Goal: Task Accomplishment & Management: Manage account settings

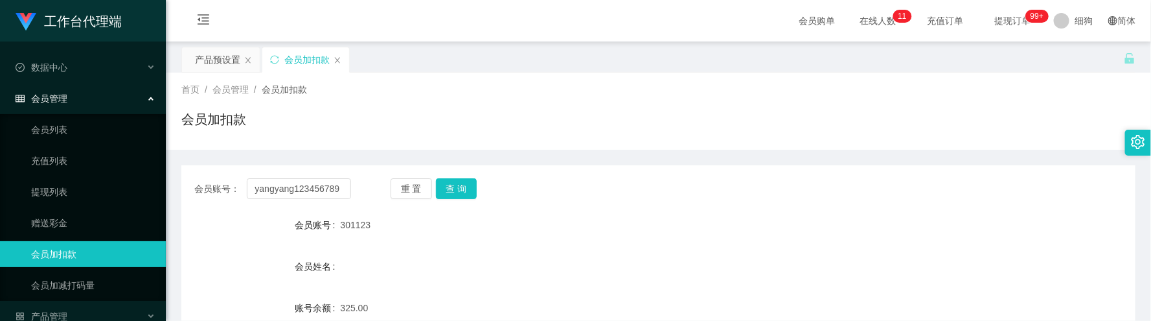
scroll to position [97, 0]
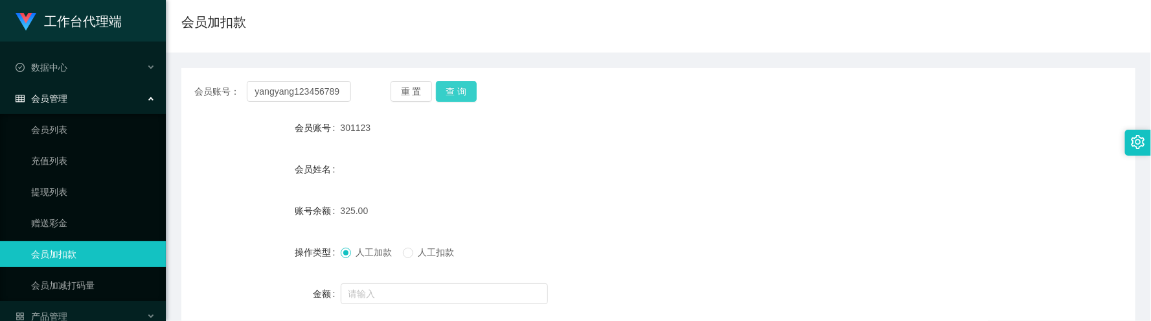
click at [472, 90] on button "查 询" at bounding box center [456, 91] width 41 height 21
click at [330, 91] on input "yangyang123456789" at bounding box center [299, 91] width 104 height 21
drag, startPoint x: 330, startPoint y: 91, endPoint x: 337, endPoint y: 88, distance: 7.2
click at [330, 90] on input "yangyang123456789" at bounding box center [299, 91] width 104 height 21
paste input "301123"
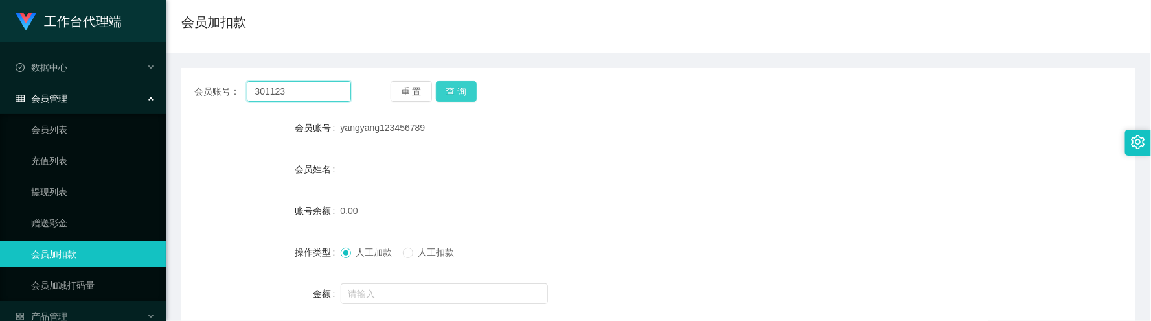
type input "301123"
click at [452, 91] on button "查 询" at bounding box center [456, 91] width 41 height 21
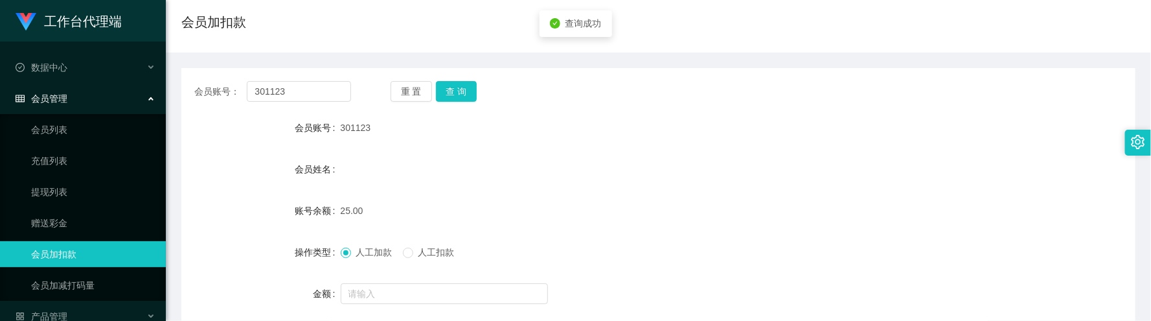
click at [455, 73] on div "会员账号： 301123 重 置 查 询 会员账号 301123 会员姓名 账号余额 25.00 操作类型 人工加款 人工扣款 金额 确 定" at bounding box center [658, 222] width 954 height 308
click at [467, 89] on button "查 询" at bounding box center [456, 91] width 41 height 21
click at [325, 98] on input "301123" at bounding box center [299, 91] width 104 height 21
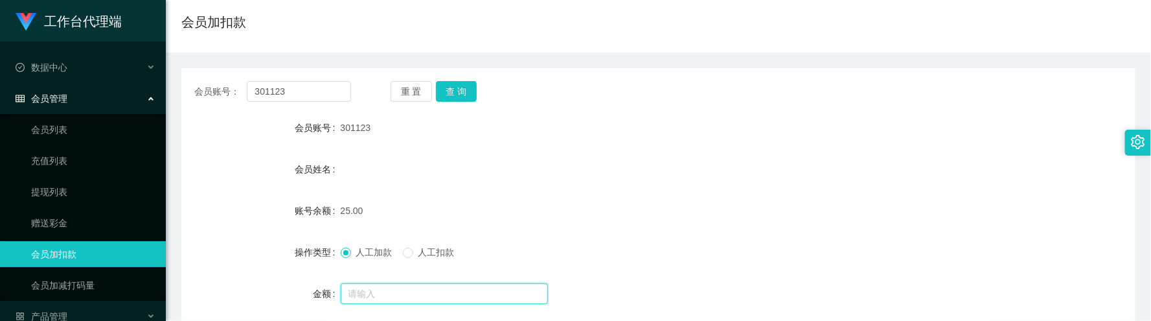
click at [398, 288] on input "text" at bounding box center [444, 293] width 207 height 21
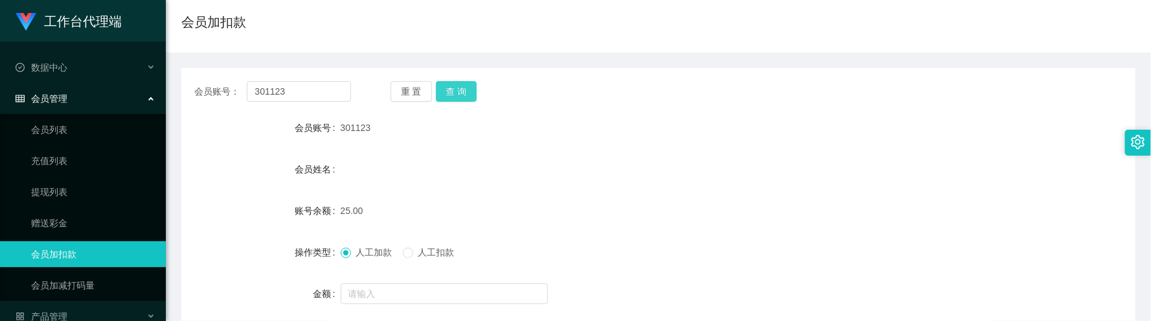
click at [454, 94] on button "查 询" at bounding box center [456, 91] width 41 height 21
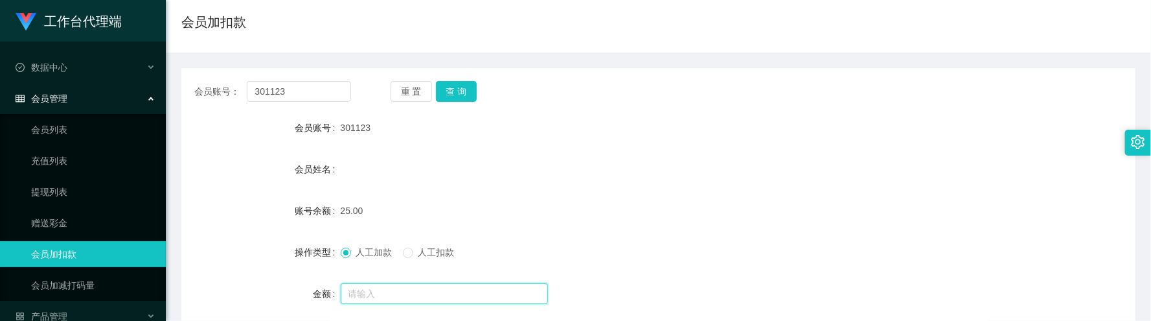
click at [411, 290] on input "text" at bounding box center [444, 293] width 207 height 21
click at [409, 247] on label "人工扣款" at bounding box center [431, 253] width 57 height 14
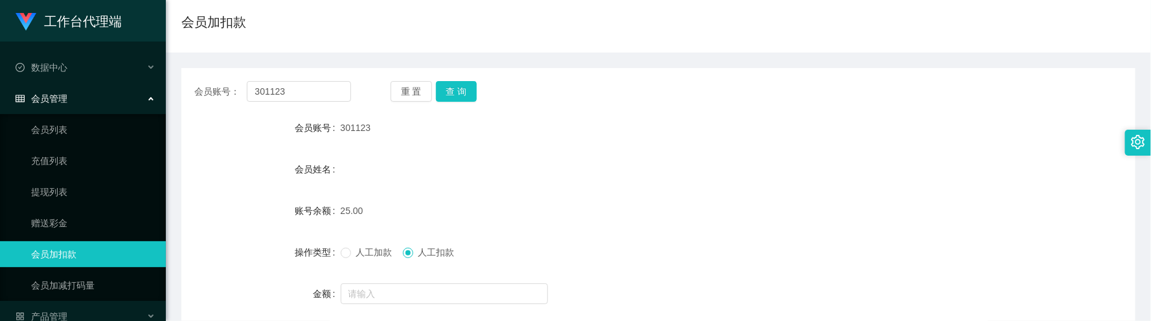
click at [411, 279] on form "会员账号 301123 会员姓名 账号余额 25.00 操作类型 人工加款 人工扣款 金额 确 定" at bounding box center [658, 231] width 954 height 233
click at [411, 292] on input "text" at bounding box center [444, 293] width 207 height 21
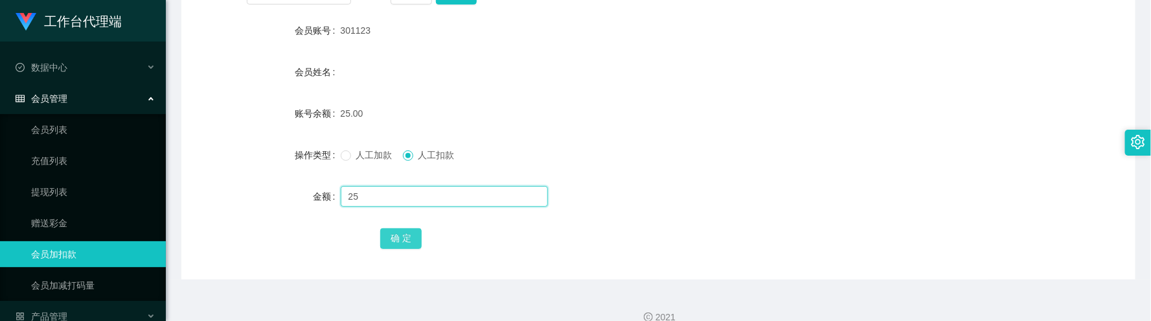
type input "25"
drag, startPoint x: 405, startPoint y: 236, endPoint x: 405, endPoint y: 228, distance: 7.8
click at [405, 236] on button "确 定" at bounding box center [400, 238] width 41 height 21
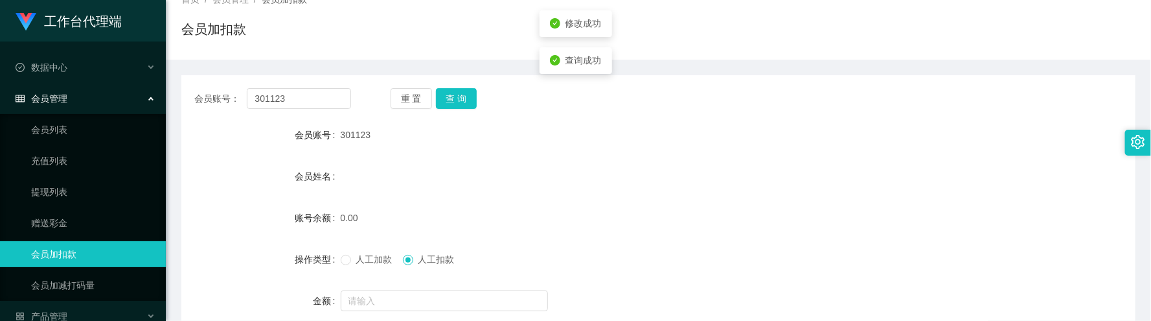
scroll to position [0, 0]
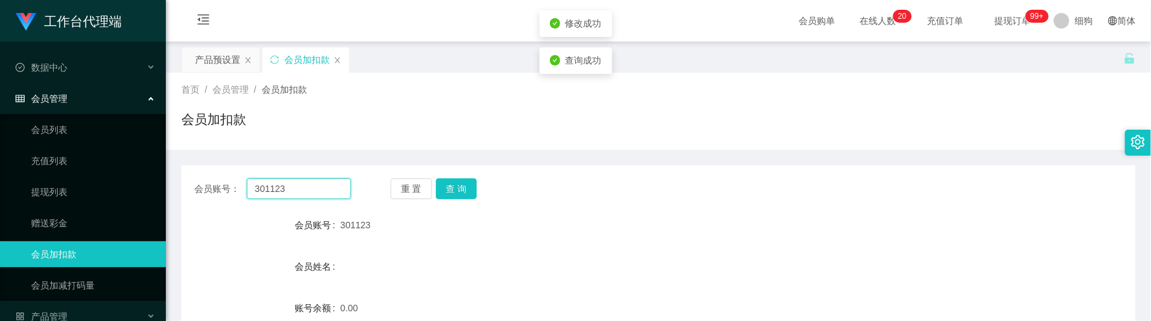
click at [327, 193] on input "301123" at bounding box center [299, 188] width 104 height 21
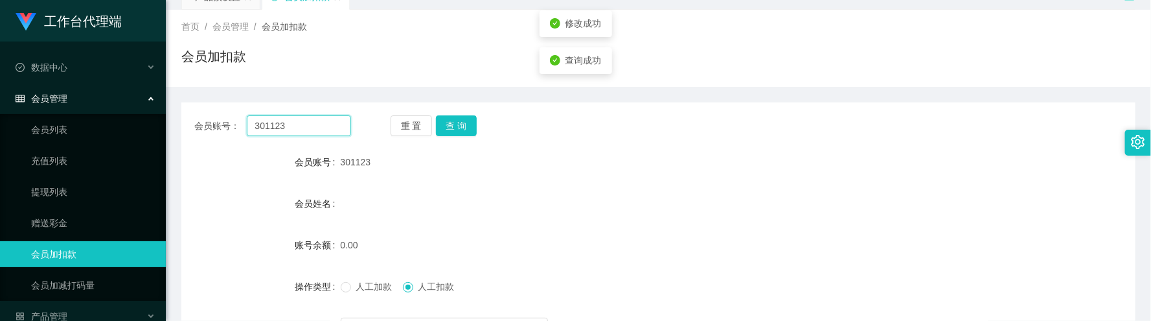
scroll to position [97, 0]
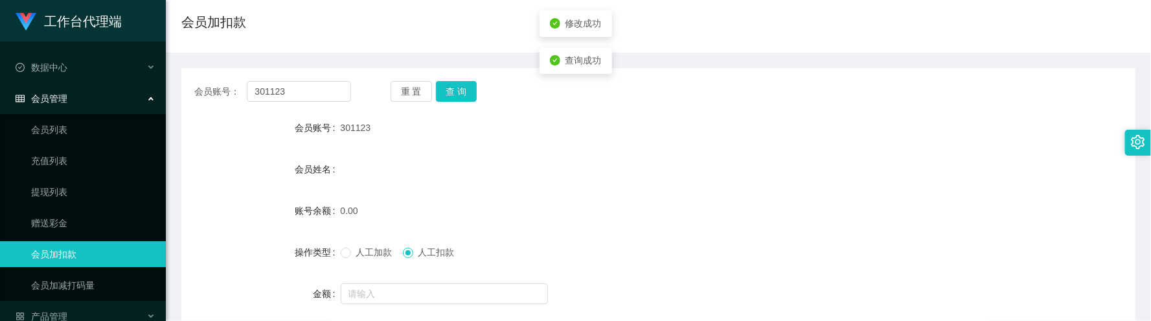
click at [372, 255] on span "人工加款" at bounding box center [374, 252] width 47 height 10
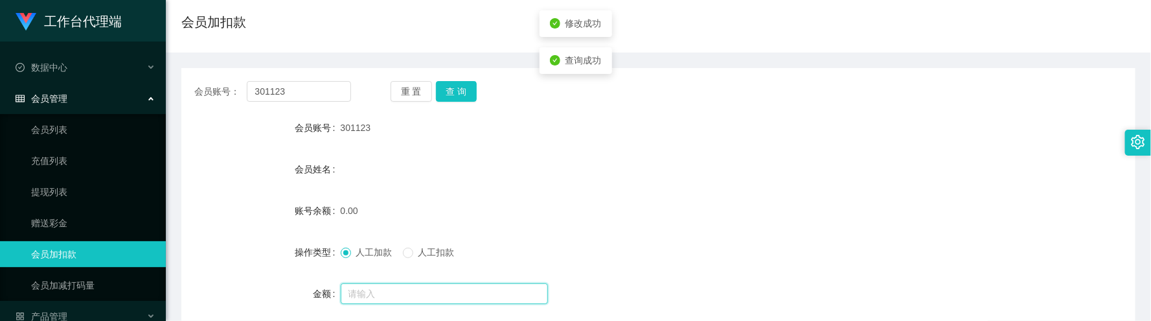
click at [378, 292] on input "text" at bounding box center [444, 293] width 207 height 21
type input "3"
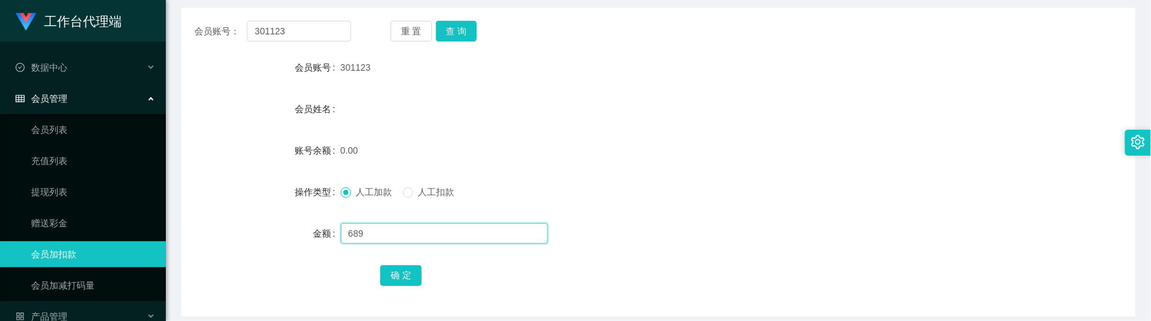
scroll to position [214, 0]
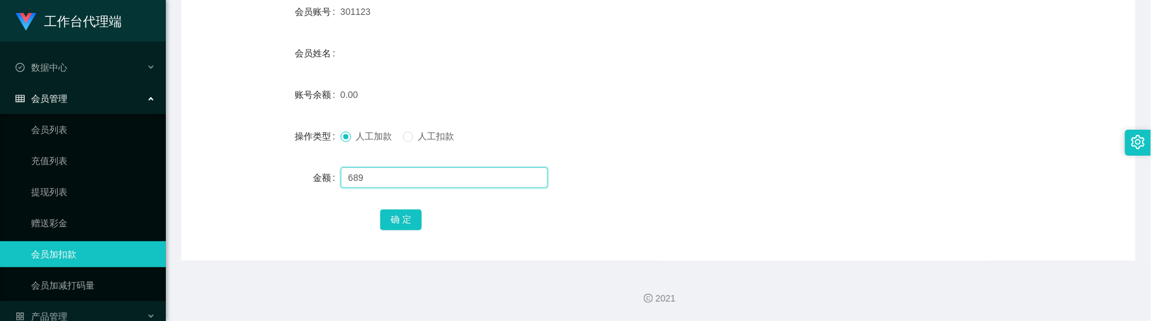
type input "689"
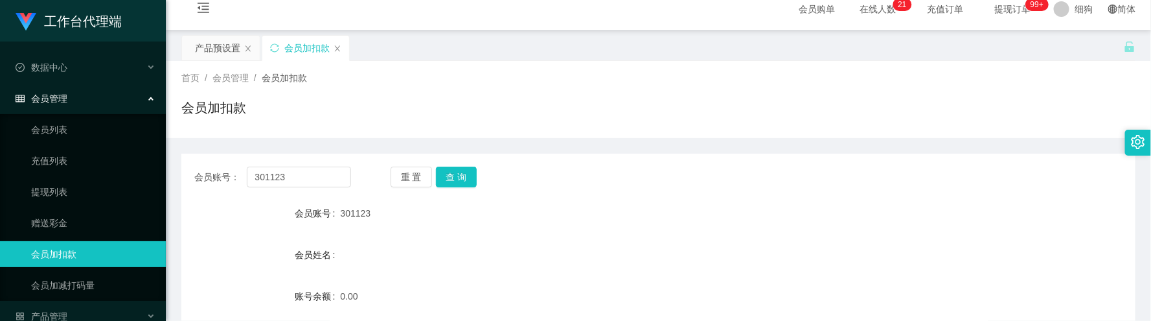
scroll to position [0, 0]
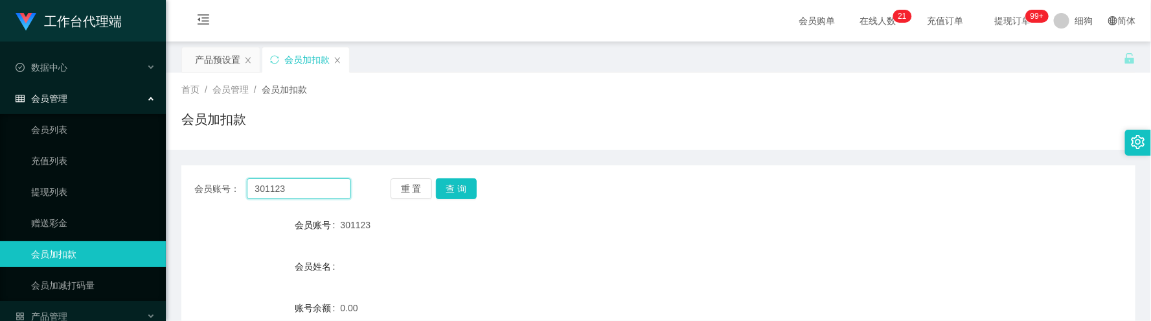
click at [319, 189] on input "301123" at bounding box center [299, 188] width 104 height 21
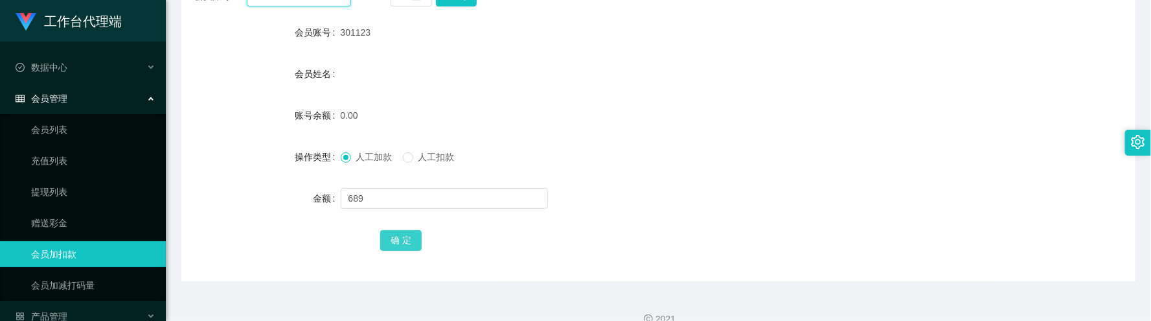
scroll to position [194, 0]
drag, startPoint x: 393, startPoint y: 236, endPoint x: 397, endPoint y: 227, distance: 9.3
click at [393, 236] on button "确 定" at bounding box center [400, 238] width 41 height 21
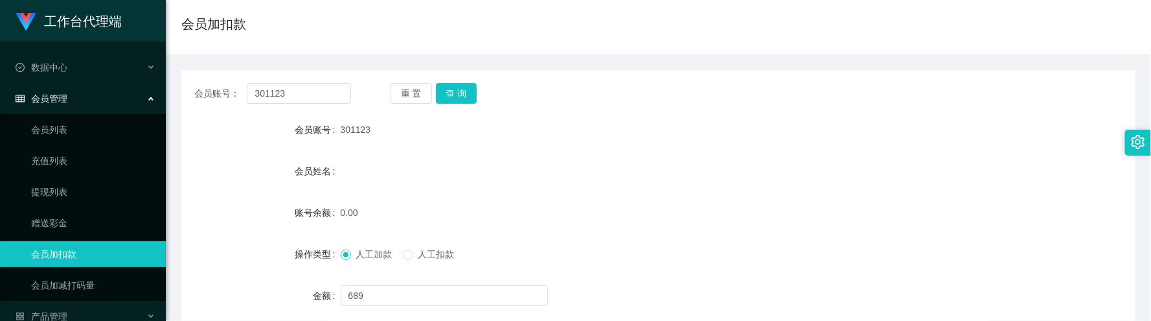
scroll to position [0, 0]
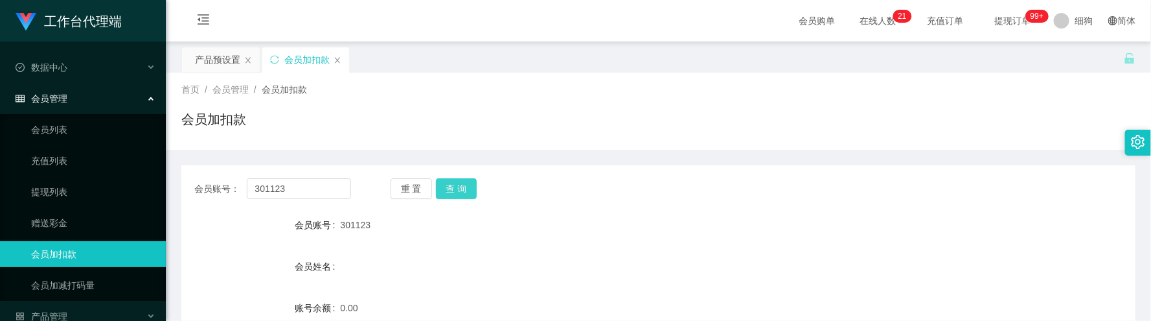
click at [453, 189] on button "查 询" at bounding box center [456, 188] width 41 height 21
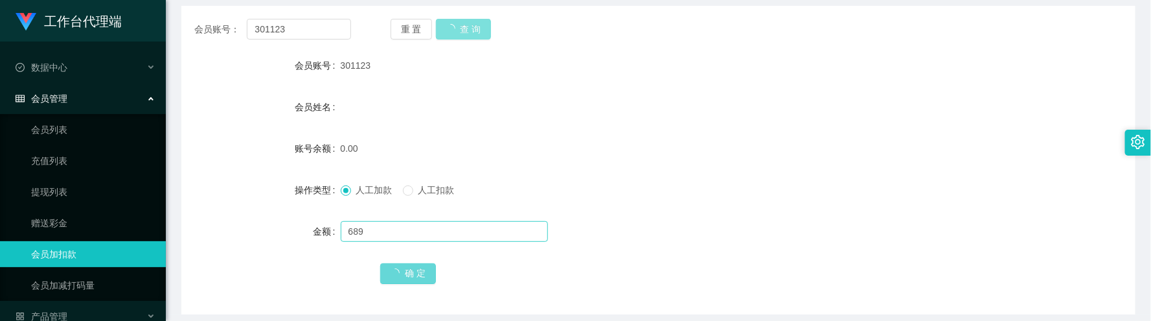
scroll to position [194, 0]
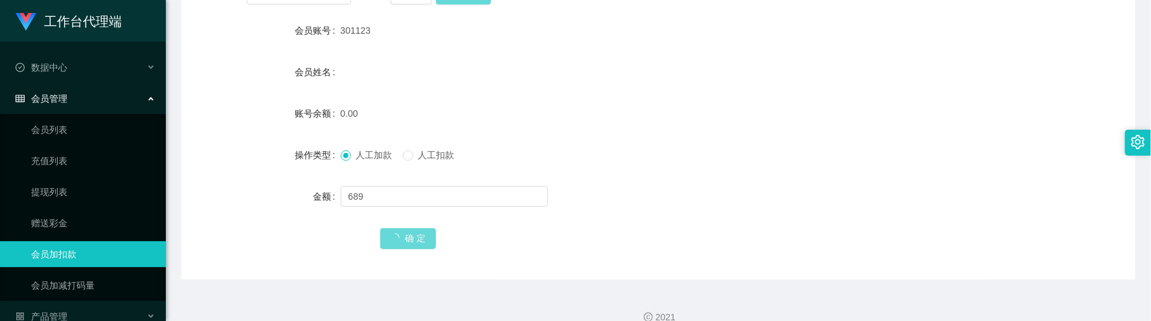
click at [395, 227] on div "确 定" at bounding box center [658, 238] width 557 height 26
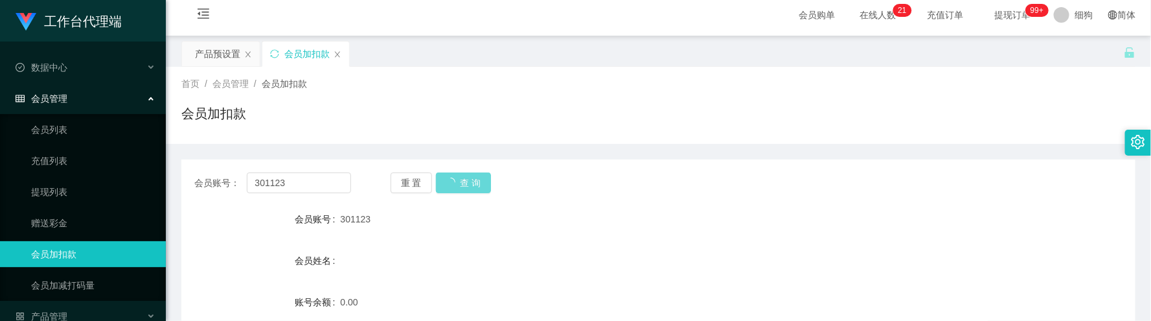
scroll to position [0, 0]
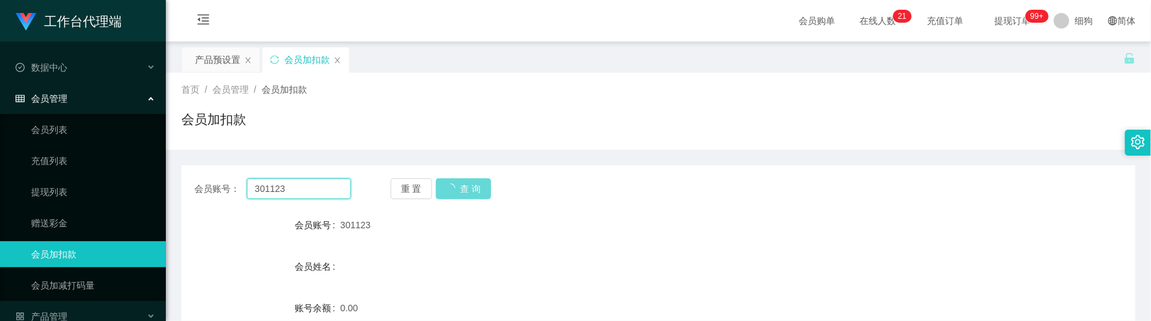
drag, startPoint x: 310, startPoint y: 194, endPoint x: 245, endPoint y: 195, distance: 64.8
click at [179, 189] on main "关闭左侧 关闭右侧 关闭其它 刷新页面 产品预设置 会员加扣款 首页 / 会员管理 / 会员加扣款 / 会员加扣款 会员账号： 301123 重 置 查 询 …" at bounding box center [658, 257] width 985 height 432
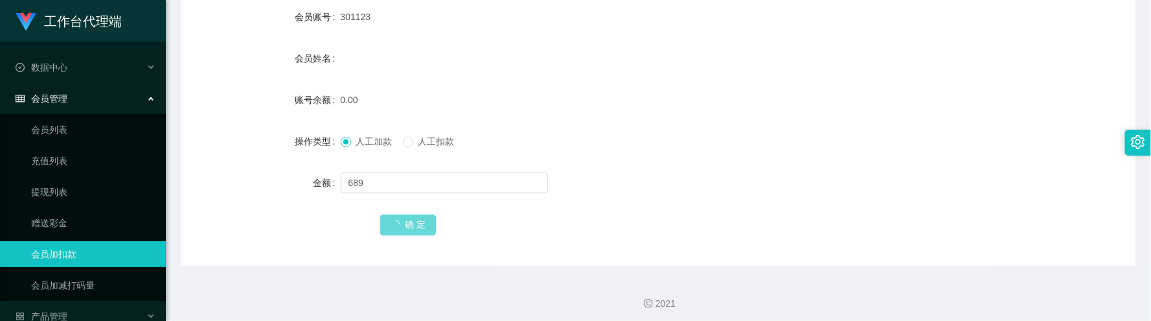
scroll to position [214, 0]
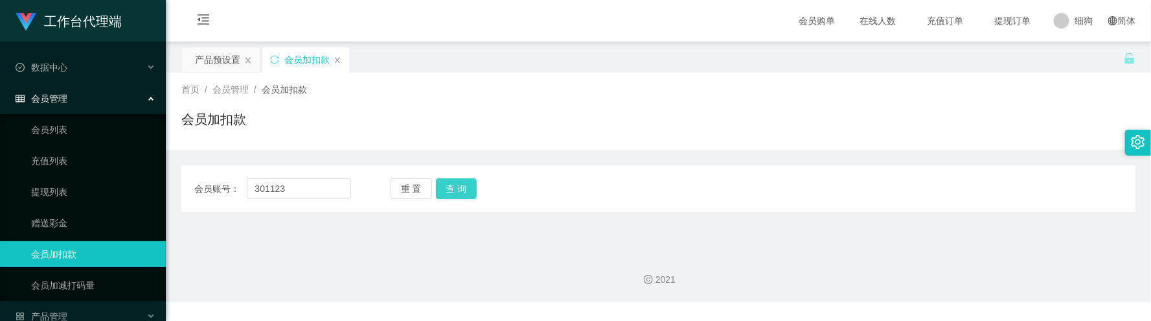
type input "301123"
click at [469, 189] on button "查 询" at bounding box center [456, 188] width 41 height 21
drag, startPoint x: 766, startPoint y: 150, endPoint x: 737, endPoint y: 144, distance: 29.0
click at [765, 150] on div "会员账号： 重 置 查 询 会员账号 会员姓名 账号余额 操作类型 人工加款 人工扣款 金额 确 定" at bounding box center [658, 181] width 954 height 62
click at [321, 187] on input "text" at bounding box center [299, 188] width 104 height 21
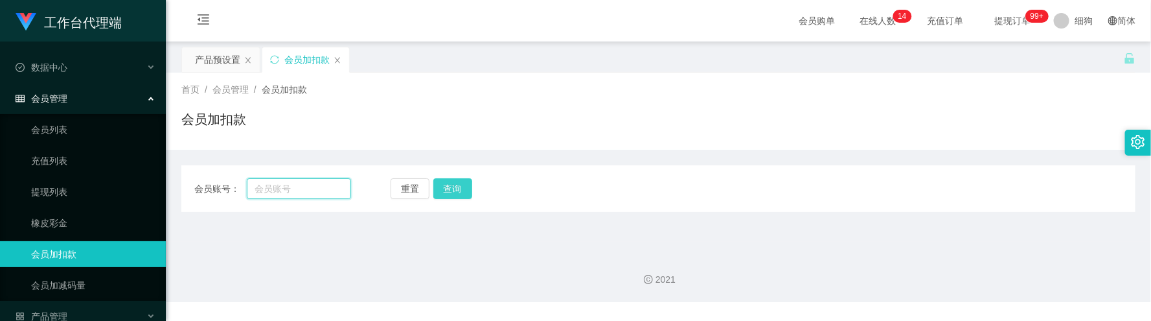
paste input "301123"
type input "301123"
click at [448, 189] on button "查询" at bounding box center [457, 188] width 42 height 21
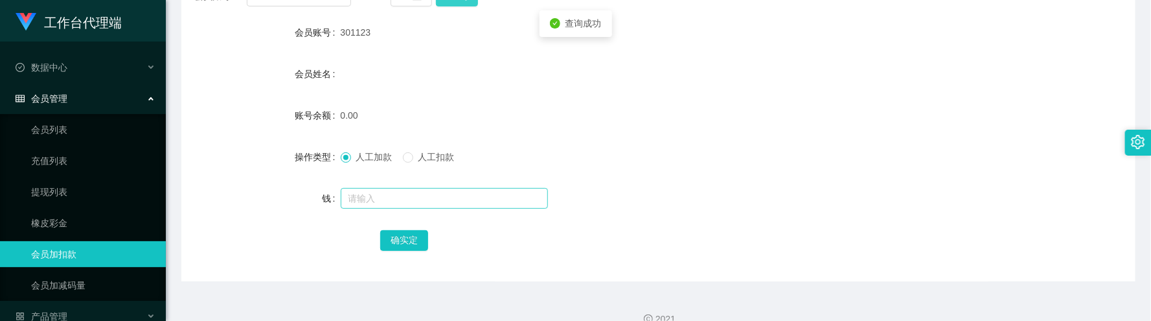
scroll to position [194, 0]
click at [384, 192] on input "text" at bounding box center [444, 196] width 207 height 21
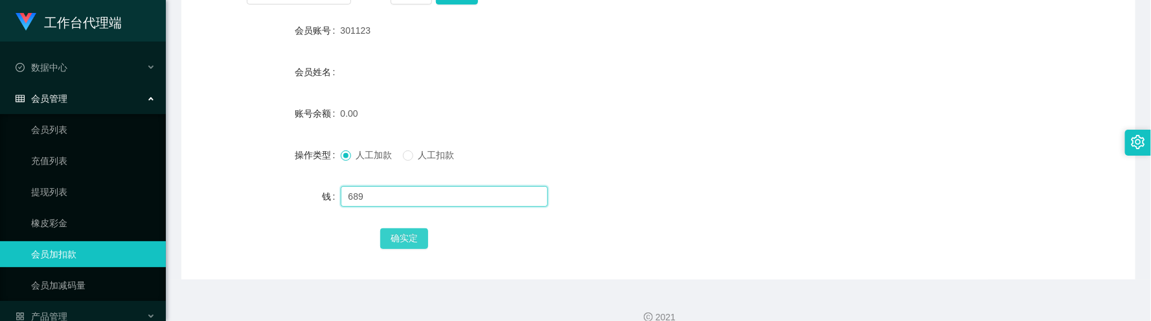
type input "689"
click at [413, 246] on button "确实定" at bounding box center [404, 238] width 48 height 21
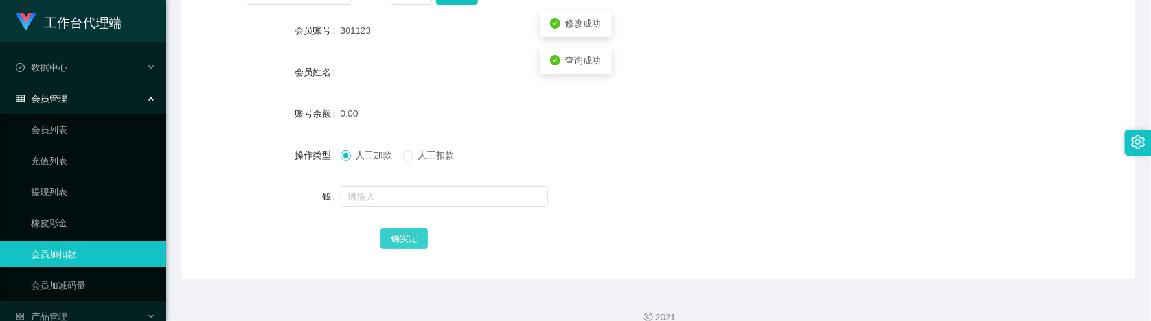
scroll to position [97, 0]
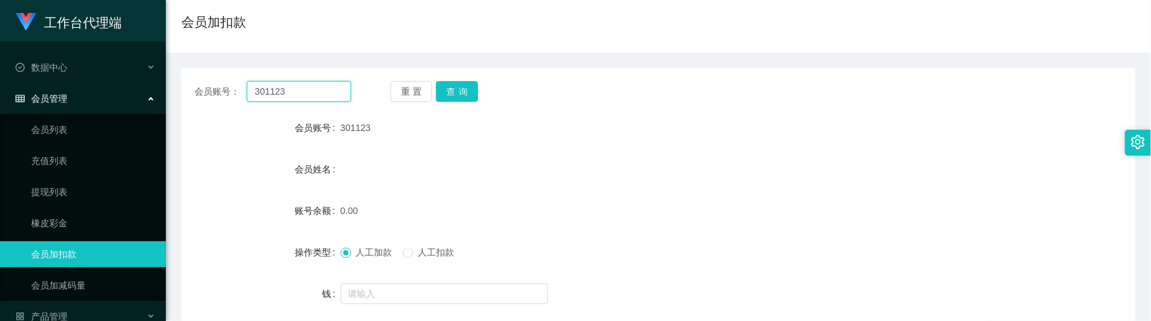
drag, startPoint x: 282, startPoint y: 93, endPoint x: 193, endPoint y: 90, distance: 89.5
click at [183, 90] on div "会员账号： 301123 重置 查询" at bounding box center [658, 91] width 954 height 21
paste input "yangyang123456789"
type input "yangyang123456789"
click at [454, 91] on button "查询" at bounding box center [457, 91] width 42 height 21
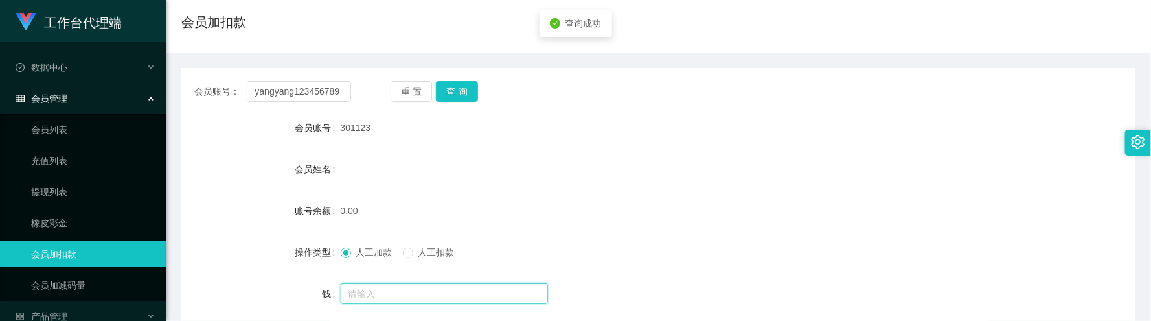
click at [416, 293] on input "text" at bounding box center [444, 293] width 207 height 21
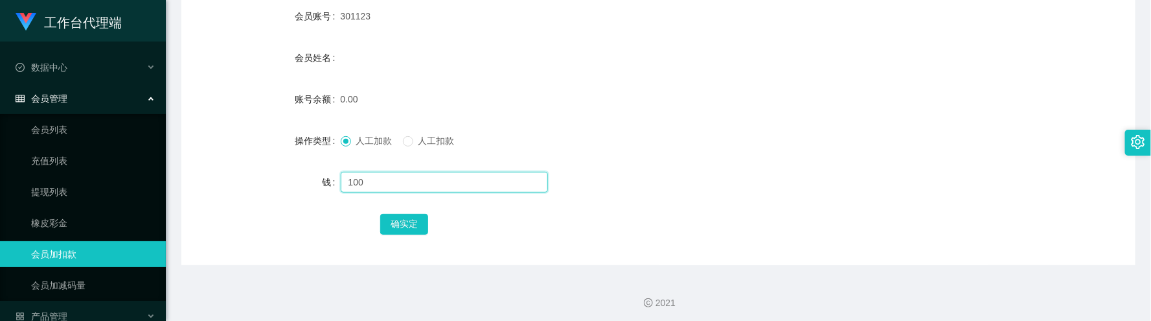
scroll to position [214, 0]
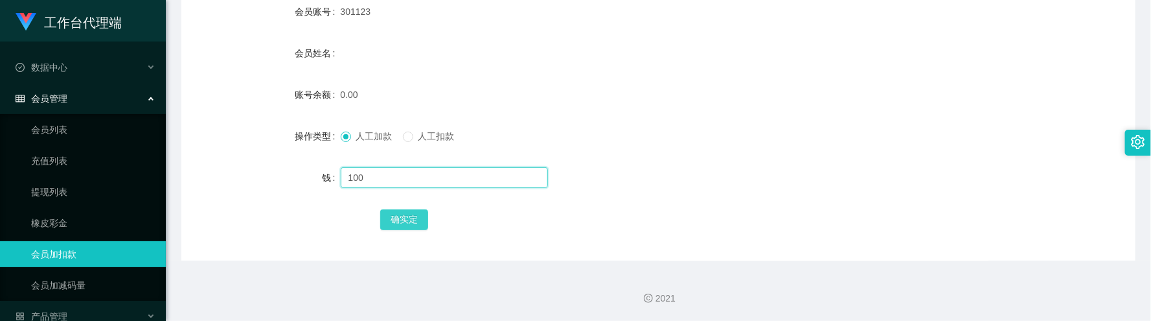
type input "100"
click at [395, 213] on button "确实定" at bounding box center [404, 219] width 48 height 21
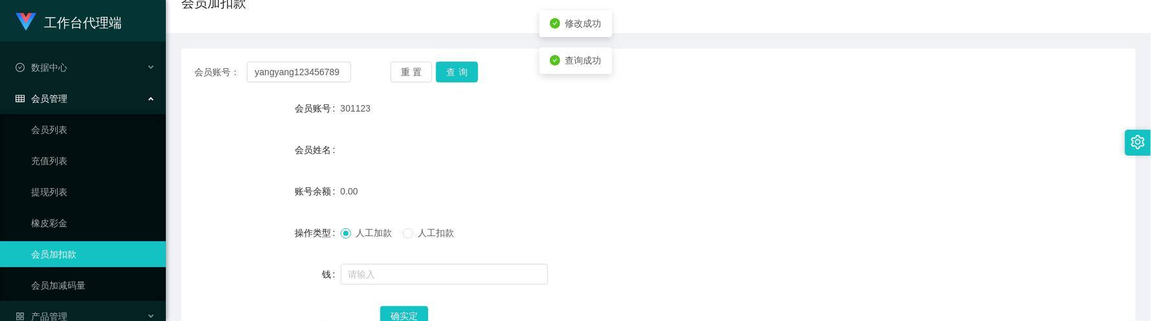
click at [457, 86] on div "会员账号： yangyang123456789 重置 查询 会员账号 301123 会员姓名 账号余额 0.00 操作类型 人工加款 人工扣款 钱 确实定" at bounding box center [658, 203] width 954 height 308
click at [459, 80] on button "查询" at bounding box center [457, 72] width 42 height 21
click at [461, 80] on button "查询" at bounding box center [457, 72] width 42 height 21
click at [325, 66] on input "yangyang123456789" at bounding box center [299, 72] width 104 height 21
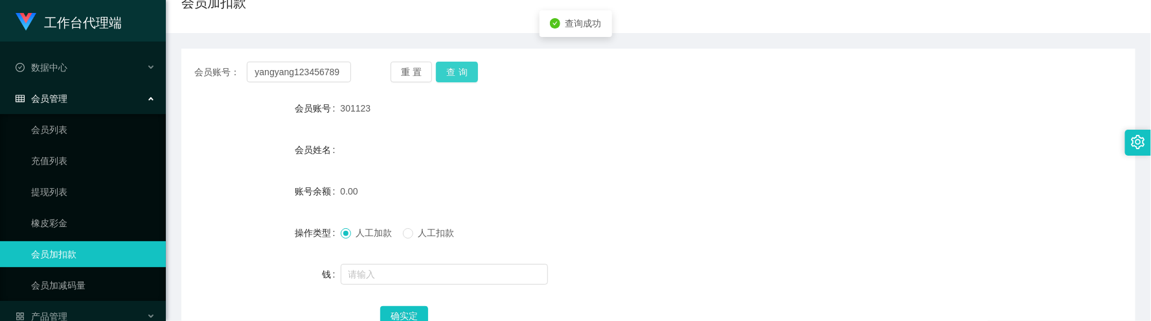
click at [476, 67] on button "查询" at bounding box center [457, 72] width 42 height 21
drag, startPoint x: 465, startPoint y: 71, endPoint x: 450, endPoint y: 76, distance: 16.4
click at [465, 71] on button "查询" at bounding box center [457, 72] width 42 height 21
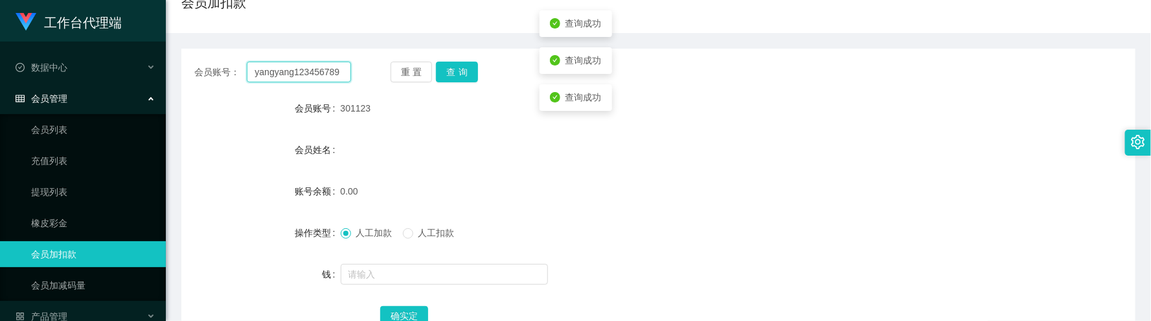
click at [332, 76] on input "yangyang123456789" at bounding box center [299, 72] width 104 height 21
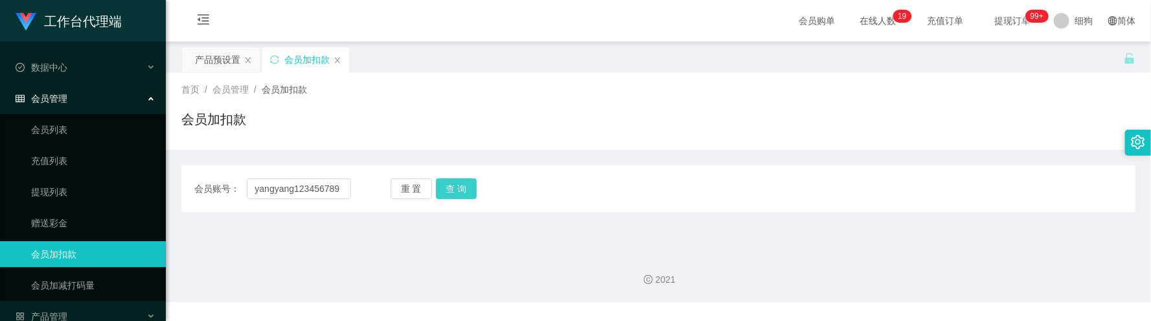
type input "yangyang123456789"
click at [466, 183] on button "查 询" at bounding box center [456, 188] width 41 height 21
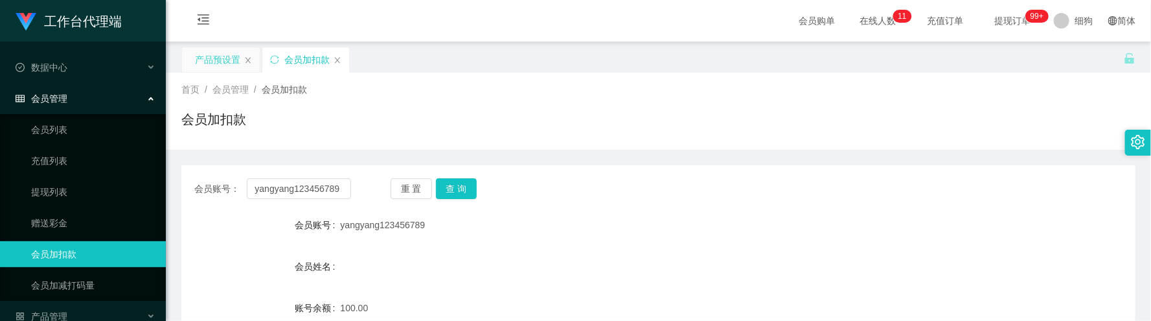
click at [218, 58] on div "产品预设置" at bounding box center [217, 59] width 45 height 25
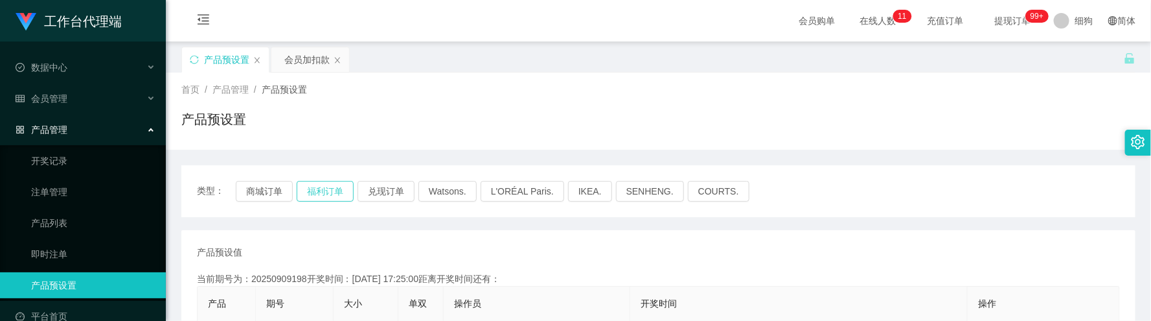
click at [325, 187] on button "福利订单" at bounding box center [325, 191] width 57 height 21
click at [286, 62] on div "会员加扣款" at bounding box center [306, 59] width 45 height 25
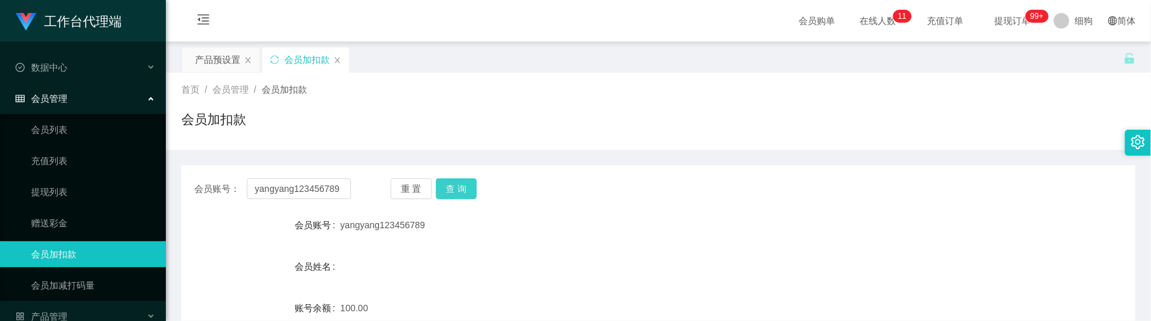
click at [457, 189] on button "查 询" at bounding box center [456, 188] width 41 height 21
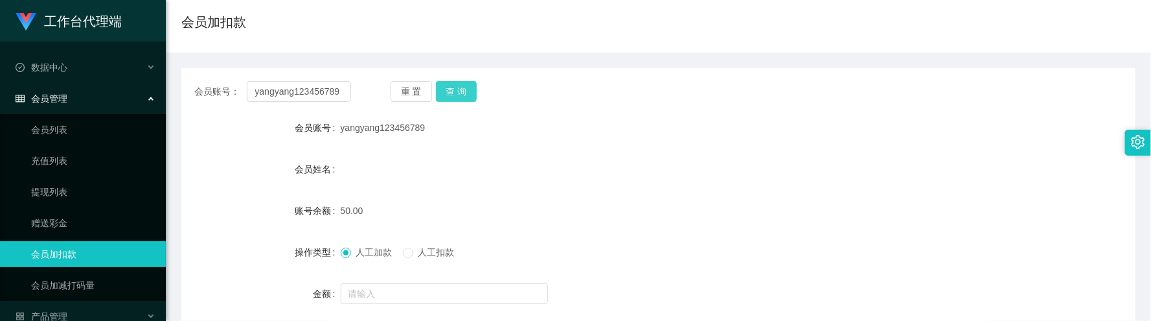
click at [465, 91] on button "查 询" at bounding box center [456, 91] width 41 height 21
click at [459, 94] on button "查 询" at bounding box center [456, 91] width 41 height 21
click at [463, 93] on button "查 询" at bounding box center [456, 91] width 41 height 21
click at [461, 95] on button "查 询" at bounding box center [456, 91] width 41 height 21
click at [461, 101] on button "查 询" at bounding box center [456, 91] width 41 height 21
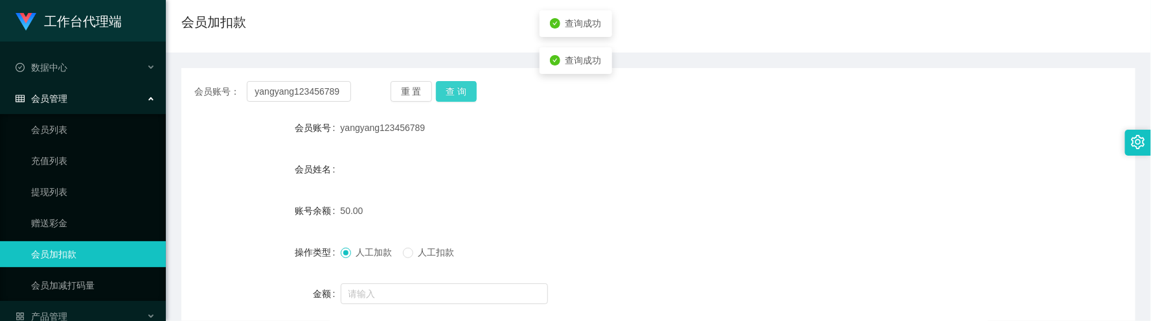
click at [459, 100] on button "查 询" at bounding box center [456, 91] width 41 height 21
click at [459, 98] on button "查 询" at bounding box center [456, 91] width 41 height 21
click at [461, 91] on button "查 询" at bounding box center [456, 91] width 41 height 21
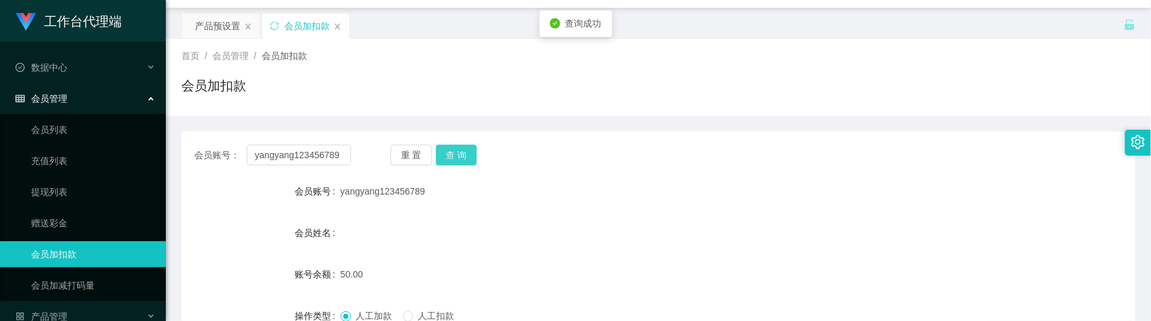
scroll to position [0, 0]
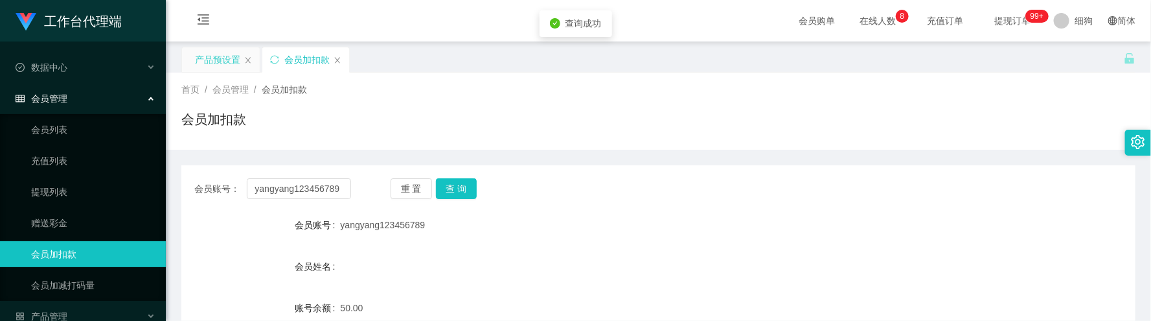
click at [224, 51] on div "产品预设置" at bounding box center [217, 59] width 45 height 25
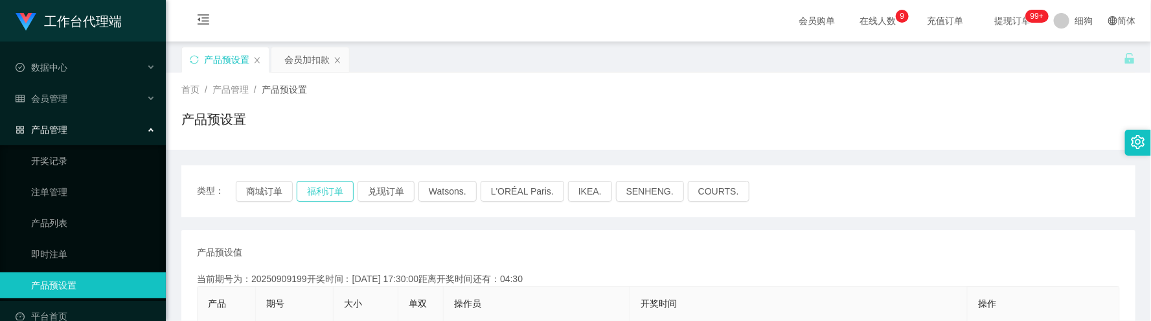
click at [334, 194] on button "福利订单" at bounding box center [325, 191] width 57 height 21
click at [295, 58] on div "会员加扣款" at bounding box center [306, 59] width 45 height 25
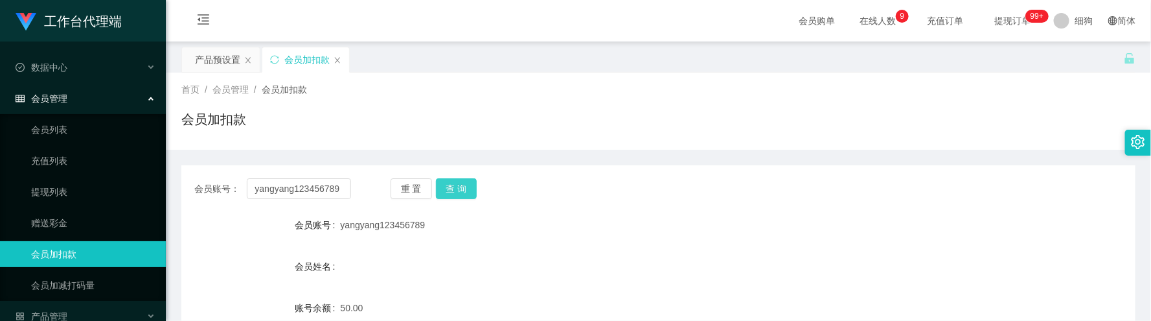
click at [466, 187] on button "查 询" at bounding box center [456, 188] width 41 height 21
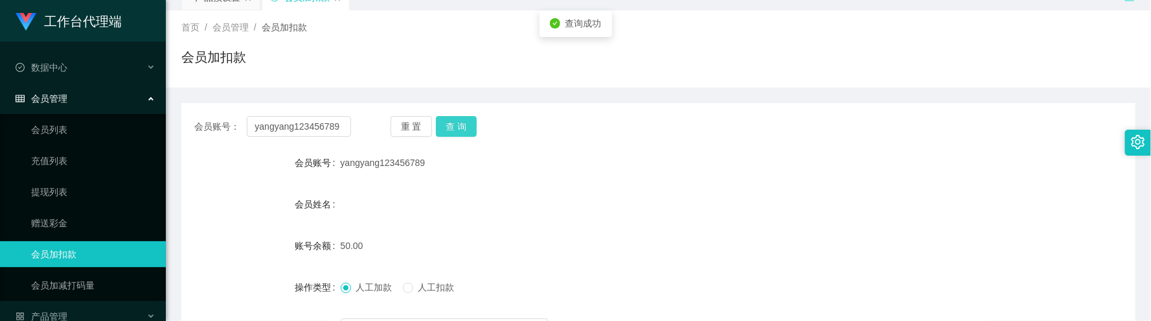
scroll to position [97, 0]
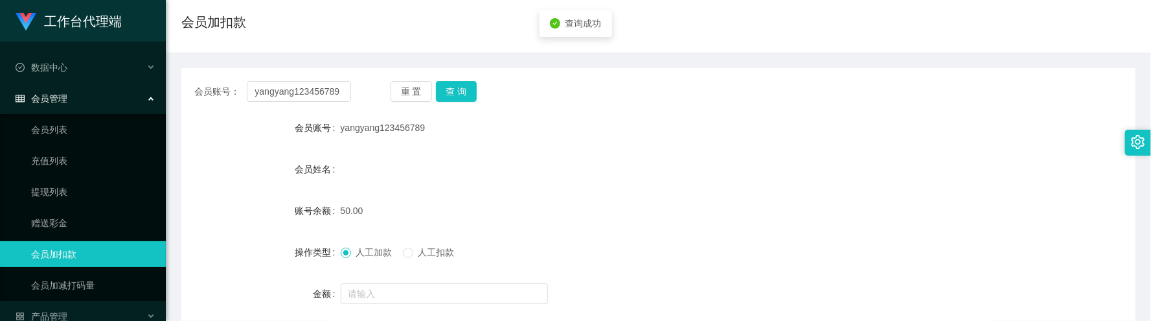
click at [463, 104] on div "会员账号： yangyang123456789 重 置 查 询 会员账号 yangyang123456789 会员姓名 账号余额 50.00 操作类型 人工加…" at bounding box center [658, 222] width 954 height 308
click at [459, 97] on button "查 询" at bounding box center [456, 91] width 41 height 21
click at [455, 88] on button "查 询" at bounding box center [456, 91] width 41 height 21
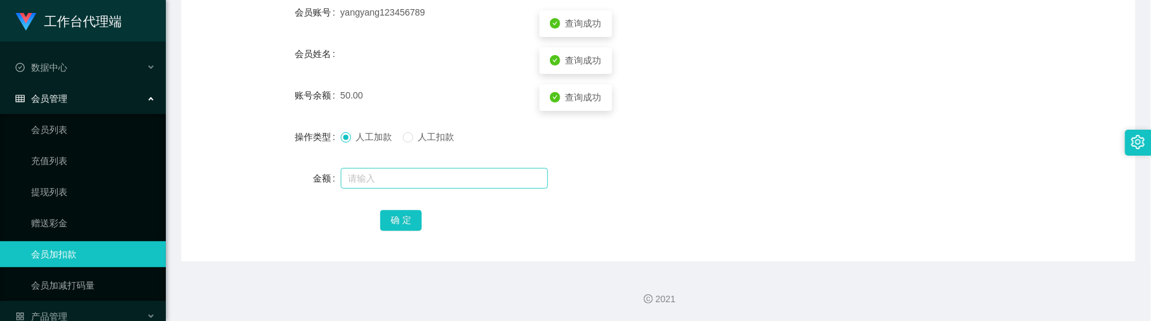
scroll to position [214, 0]
click at [430, 179] on input "text" at bounding box center [444, 177] width 207 height 21
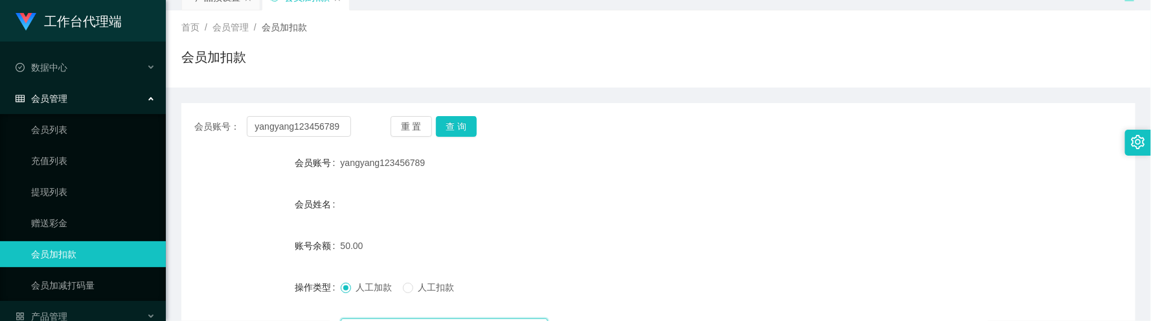
scroll to position [19, 0]
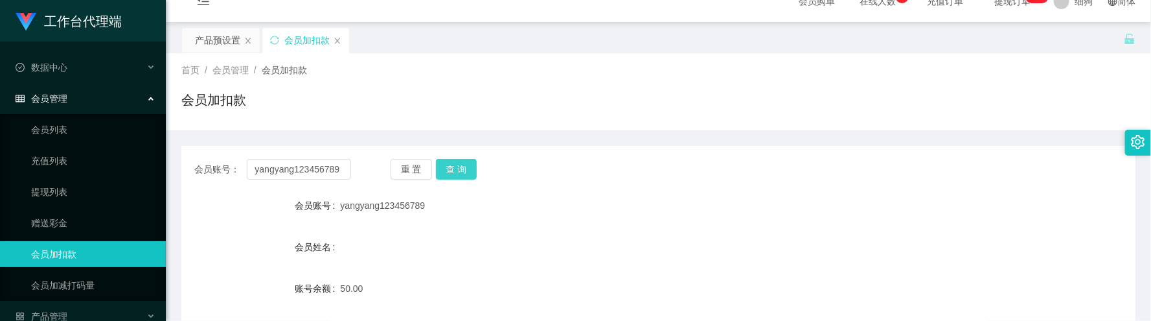
type input "100"
click at [457, 173] on button "查 询" at bounding box center [456, 169] width 41 height 21
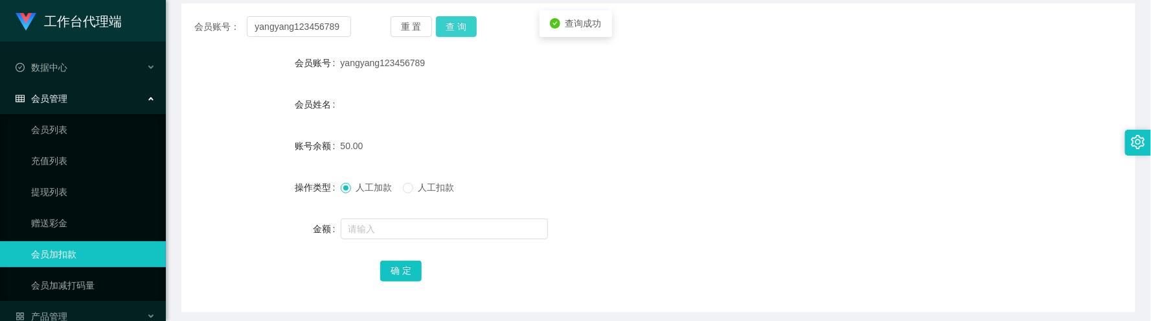
scroll to position [214, 0]
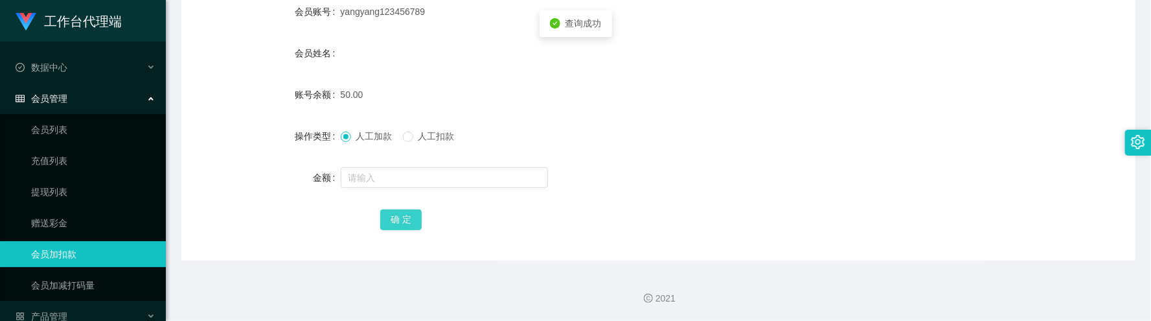
click at [407, 220] on button "确 定" at bounding box center [400, 219] width 41 height 21
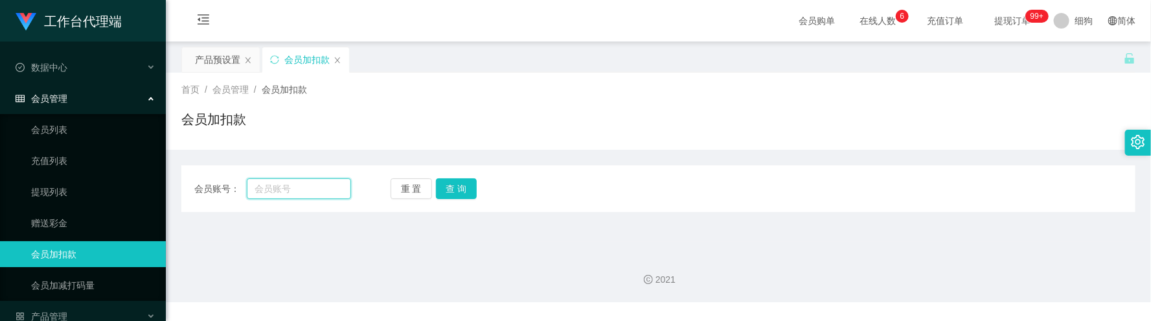
drag, startPoint x: 310, startPoint y: 198, endPoint x: 323, endPoint y: 183, distance: 20.2
click at [310, 198] on input "text" at bounding box center [299, 188] width 104 height 21
paste input "yangyang123456789"
type input "yangyang123456789"
drag, startPoint x: 442, startPoint y: 189, endPoint x: 454, endPoint y: 190, distance: 11.7
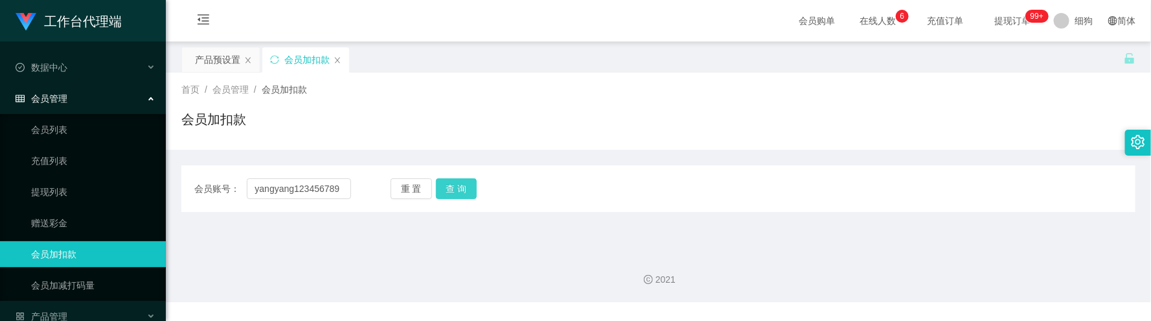
click at [442, 189] on button "查 询" at bounding box center [456, 188] width 41 height 21
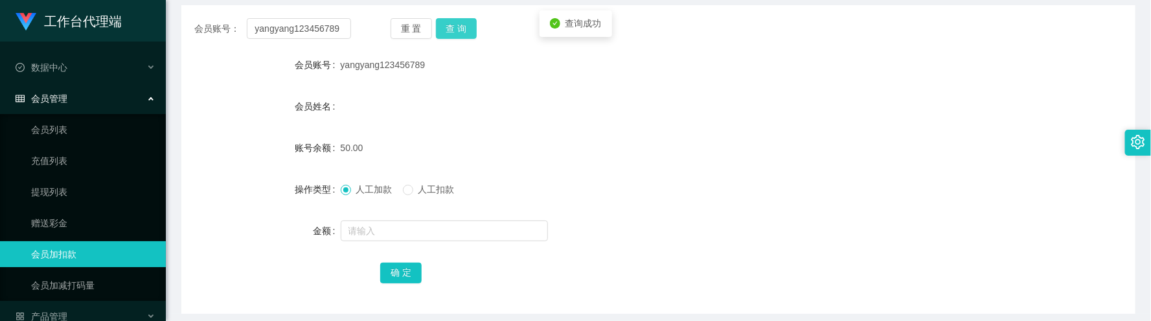
scroll to position [194, 0]
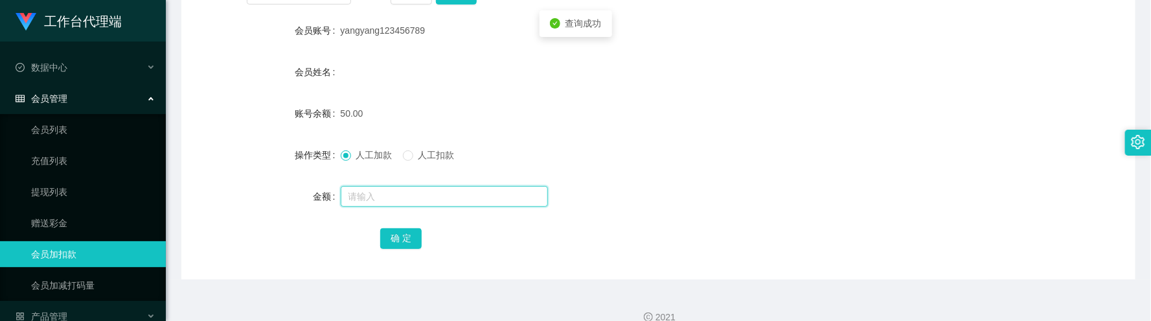
click at [434, 192] on input "text" at bounding box center [444, 196] width 207 height 21
type input "100"
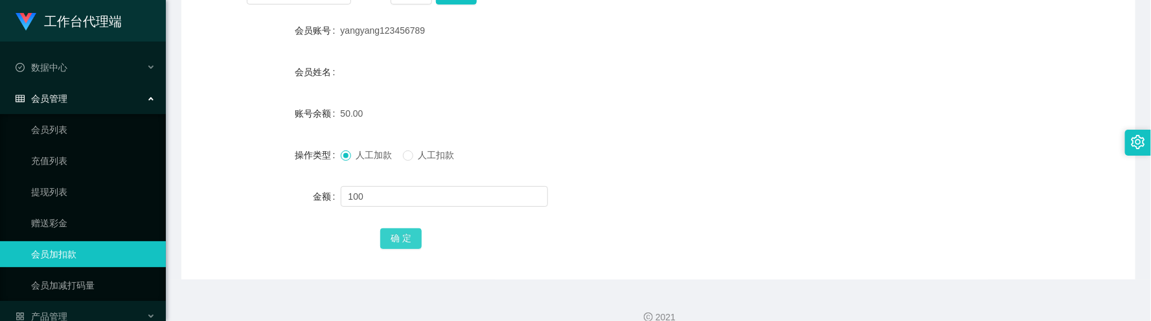
click at [406, 238] on button "确 定" at bounding box center [400, 238] width 41 height 21
click at [411, 237] on button "确 定" at bounding box center [400, 238] width 41 height 21
click at [407, 240] on button "确 定" at bounding box center [400, 238] width 41 height 21
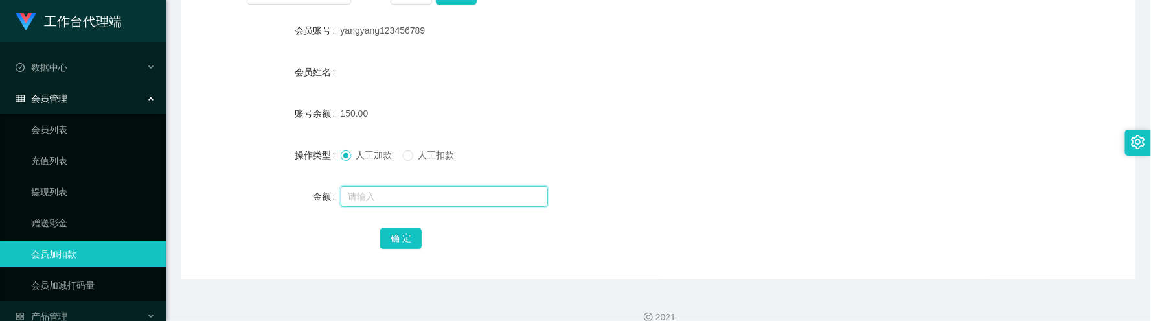
click at [415, 194] on input "text" at bounding box center [444, 196] width 207 height 21
click at [422, 193] on input "text" at bounding box center [444, 196] width 207 height 21
type input "239"
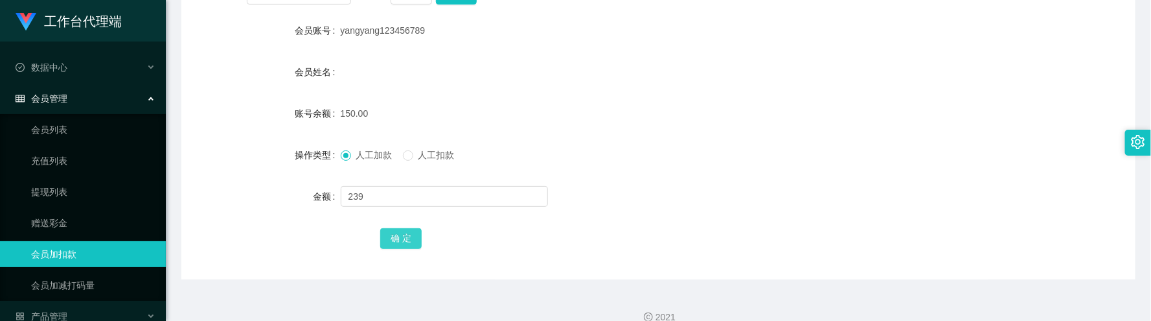
drag, startPoint x: 401, startPoint y: 245, endPoint x: 408, endPoint y: 240, distance: 8.8
click at [401, 245] on button "确 定" at bounding box center [400, 238] width 41 height 21
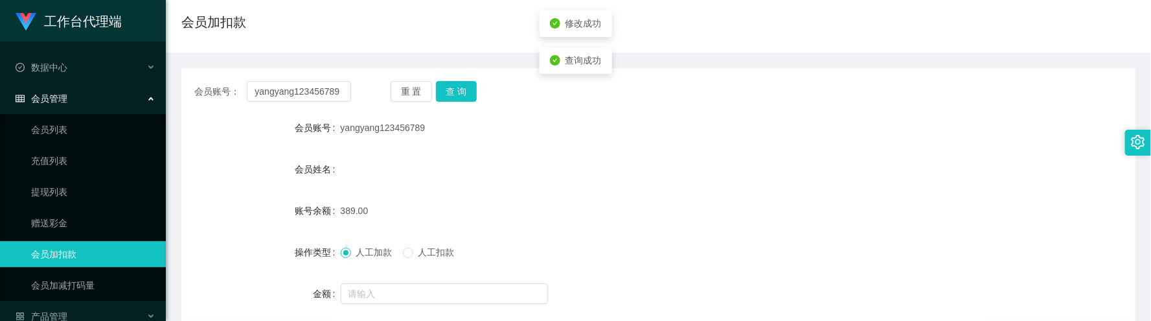
click at [481, 198] on div "389.00" at bounding box center [619, 211] width 557 height 26
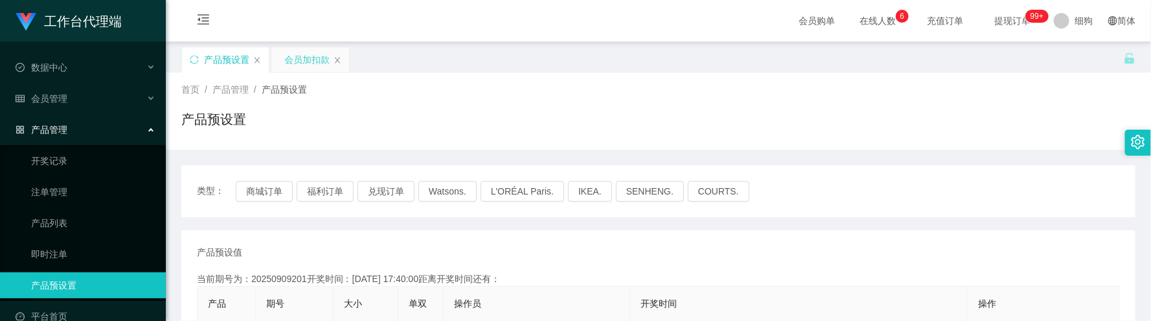
click at [298, 64] on div "会员加扣款" at bounding box center [306, 59] width 45 height 25
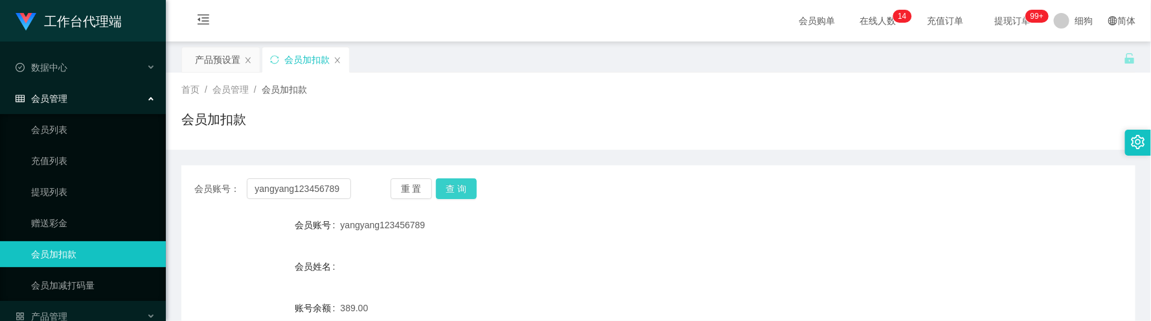
click at [457, 189] on button "查 询" at bounding box center [456, 188] width 41 height 21
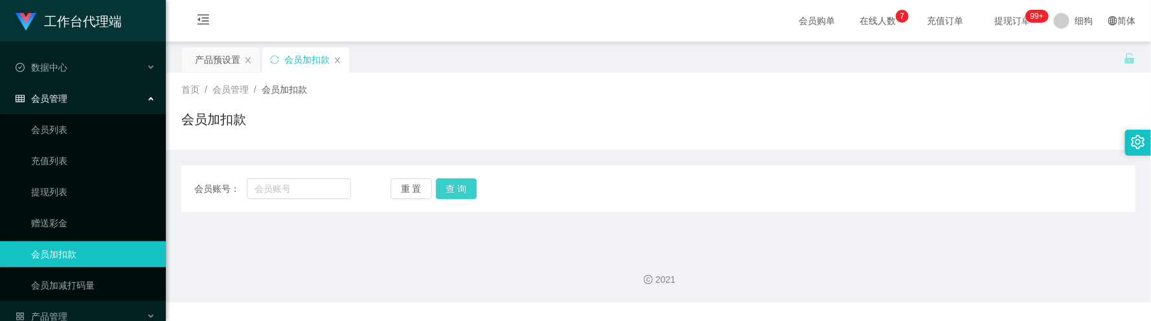
click at [469, 183] on button "查 询" at bounding box center [456, 188] width 41 height 21
drag, startPoint x: 317, startPoint y: 185, endPoint x: 333, endPoint y: 185, distance: 15.5
click at [317, 185] on input "text" at bounding box center [299, 188] width 104 height 21
paste input "301123"
type input "301123"
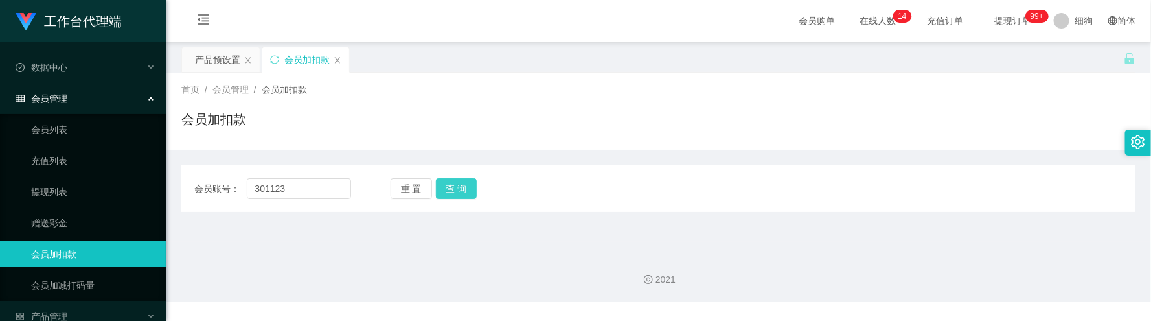
click at [454, 194] on button "查 询" at bounding box center [456, 188] width 41 height 21
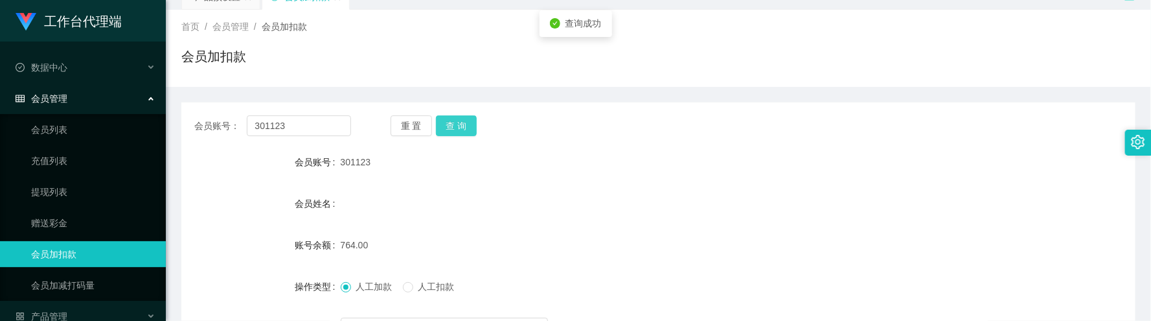
scroll to position [97, 0]
